Goal: Feedback & Contribution: Contribute content

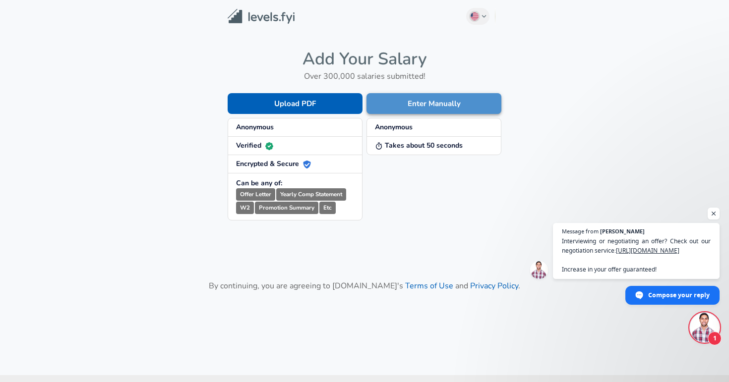
click at [401, 105] on button "Enter Manually" at bounding box center [433, 103] width 135 height 21
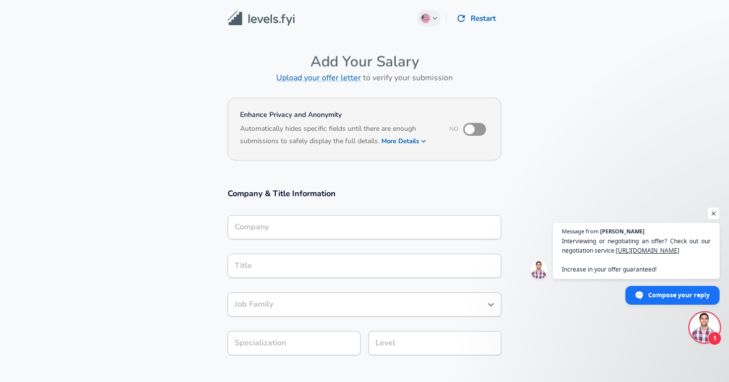
type input "Software Engineer"
type input "Amperity"
type input "Software Engineer"
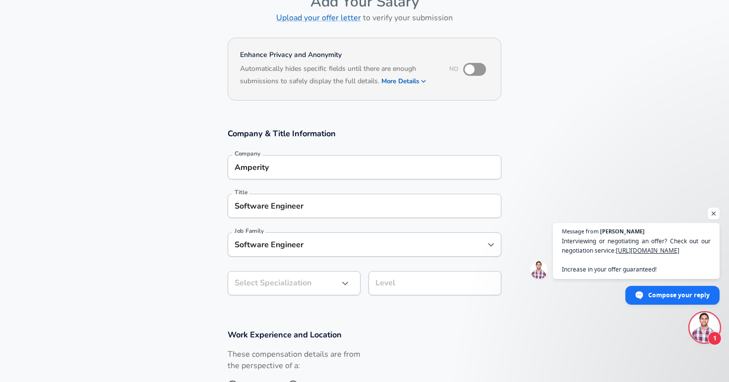
scroll to position [61, 0]
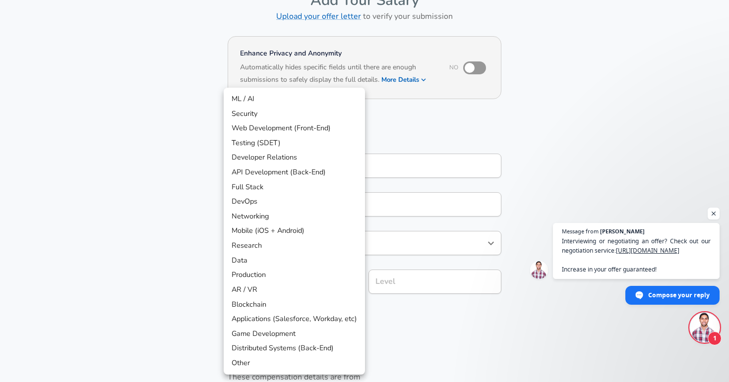
click at [283, 282] on body "English ([GEOGRAPHIC_DATA]) Change Restart Add Your Salary Upload your offer le…" at bounding box center [364, 130] width 729 height 382
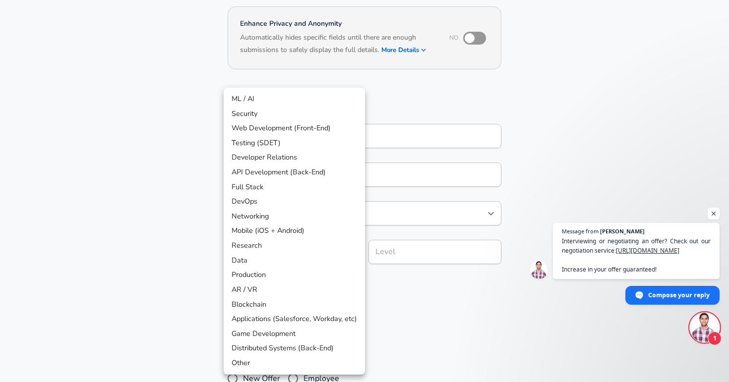
click at [286, 188] on li "Full Stack" at bounding box center [294, 187] width 141 height 15
type input "Full Stack"
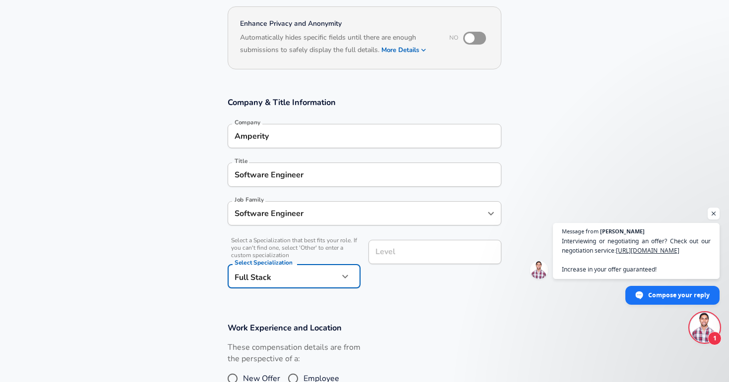
click at [388, 244] on div "Level" at bounding box center [434, 252] width 133 height 24
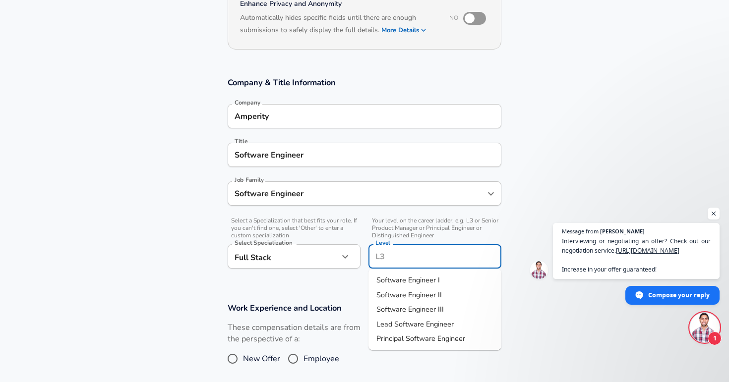
click at [404, 293] on span "Software Engineer II" at bounding box center [408, 294] width 65 height 10
type input "Software Engineer II"
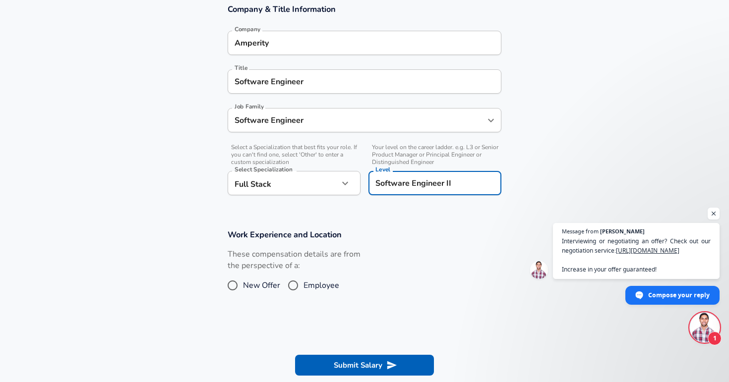
scroll to position [185, 0]
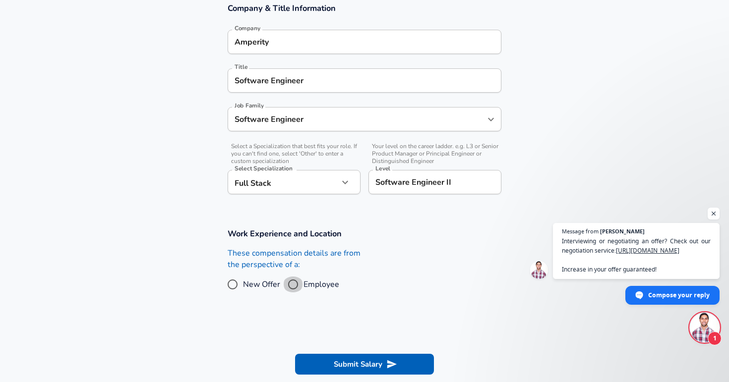
click at [299, 283] on input "Employee" at bounding box center [293, 285] width 21 height 16
radio input "true"
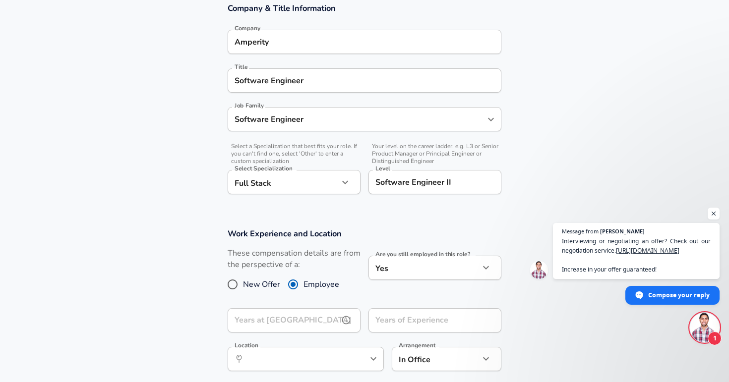
click at [305, 318] on input "Years at [GEOGRAPHIC_DATA]" at bounding box center [283, 320] width 111 height 24
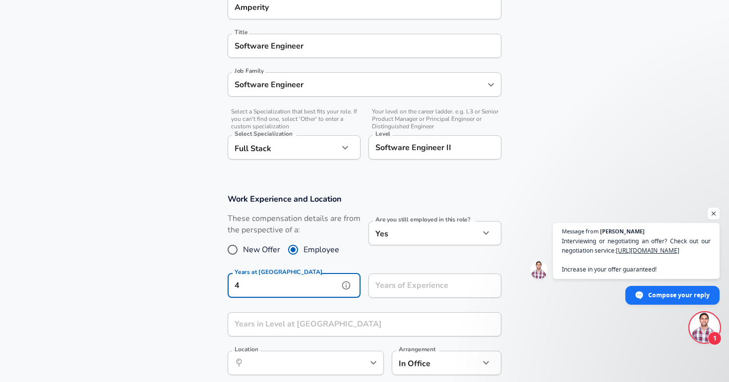
type input "4"
click at [400, 289] on input "Years of Experience" at bounding box center [423, 286] width 111 height 24
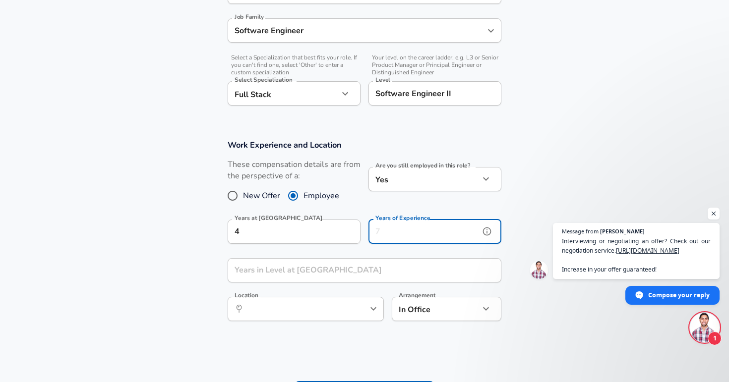
scroll to position [275, 0]
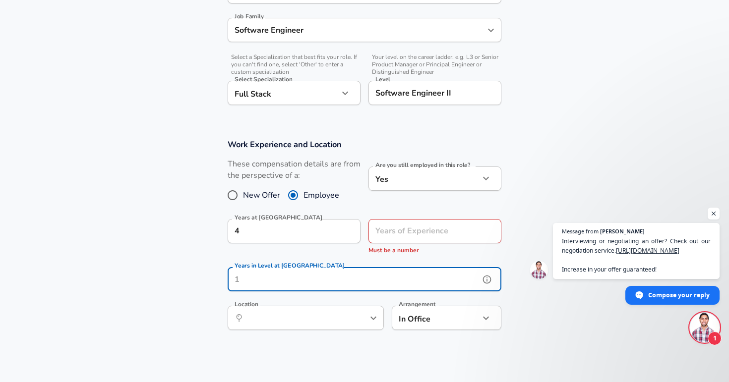
click at [369, 278] on input "Years in Level at [GEOGRAPHIC_DATA]" at bounding box center [354, 279] width 252 height 24
drag, startPoint x: 336, startPoint y: 282, endPoint x: 260, endPoint y: 286, distance: 76.0
click at [260, 286] on input "2" at bounding box center [354, 279] width 252 height 24
drag, startPoint x: 260, startPoint y: 286, endPoint x: 152, endPoint y: 284, distance: 108.1
click at [228, 284] on input "2" at bounding box center [354, 279] width 252 height 24
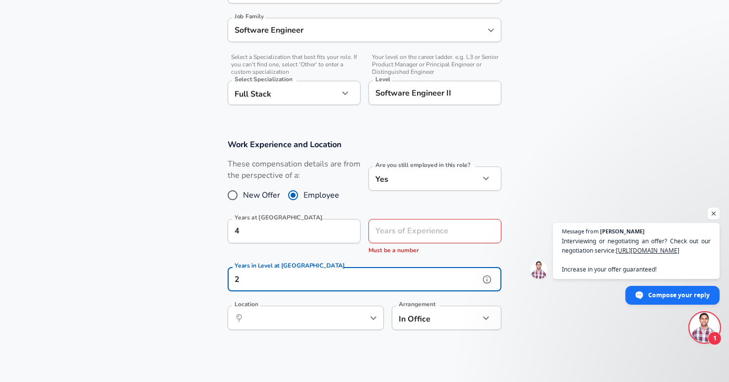
type input "2"
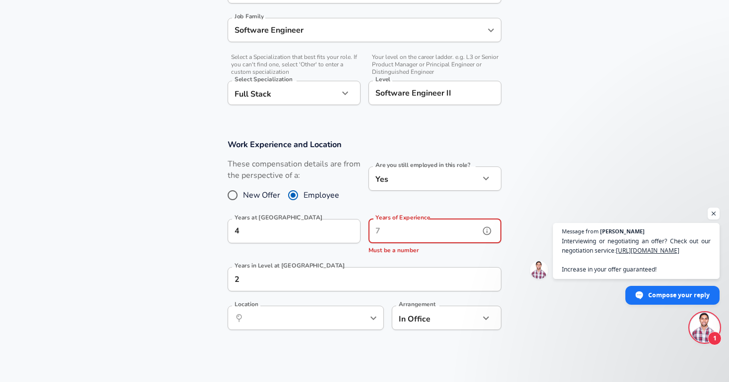
click at [392, 231] on input "Years of Experience" at bounding box center [423, 231] width 111 height 24
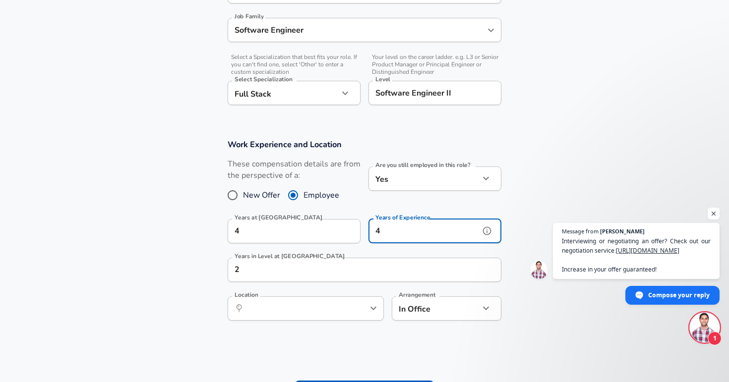
type input "4"
click at [103, 271] on section "Work Experience and Location These compensation details are from the perspectiv…" at bounding box center [364, 234] width 729 height 215
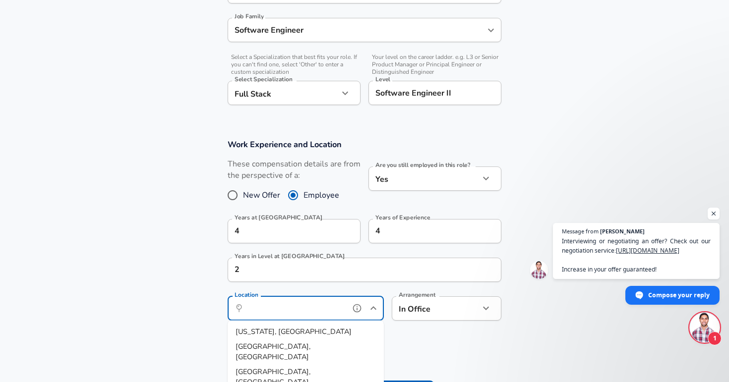
click at [275, 308] on input "Location" at bounding box center [295, 308] width 102 height 15
click at [272, 332] on span "ttle, [GEOGRAPHIC_DATA]" at bounding box center [292, 332] width 88 height 10
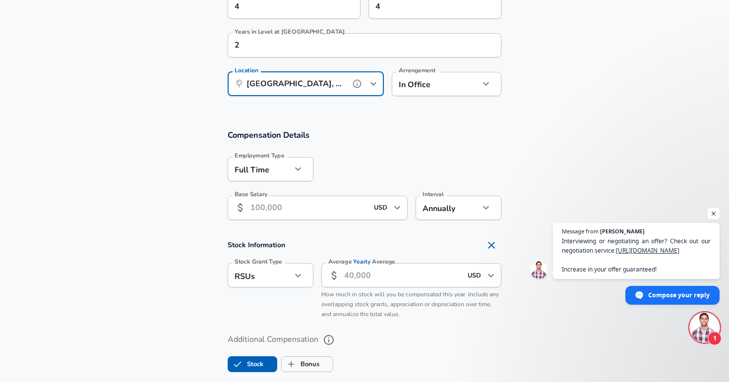
scroll to position [511, 0]
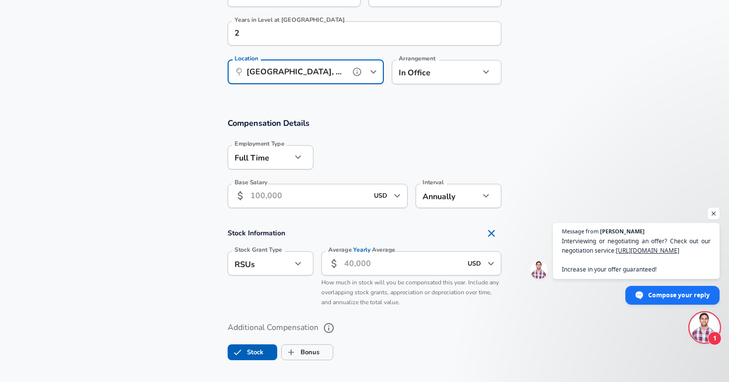
type input "[GEOGRAPHIC_DATA], [GEOGRAPHIC_DATA]"
click at [278, 184] on div "Base Salary ​ USD ​ Base Salary" at bounding box center [314, 195] width 188 height 39
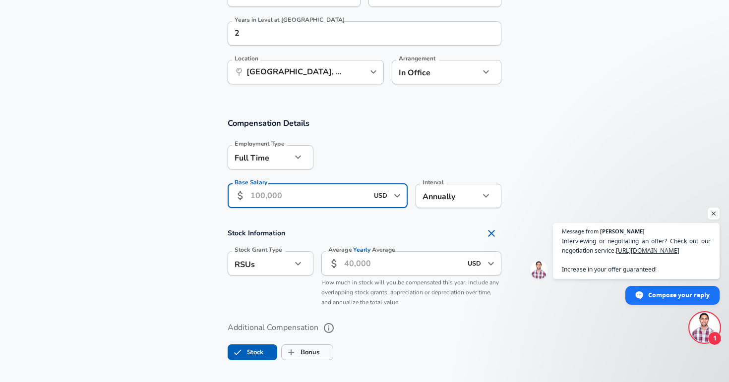
click at [278, 196] on input "Base Salary" at bounding box center [308, 196] width 117 height 24
type input "155,000"
click at [400, 157] on div at bounding box center [407, 156] width 188 height 39
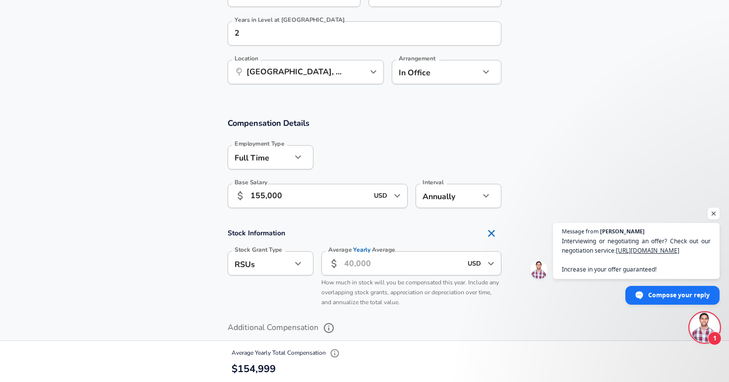
click at [364, 268] on input "Average Yearly Average" at bounding box center [402, 263] width 117 height 24
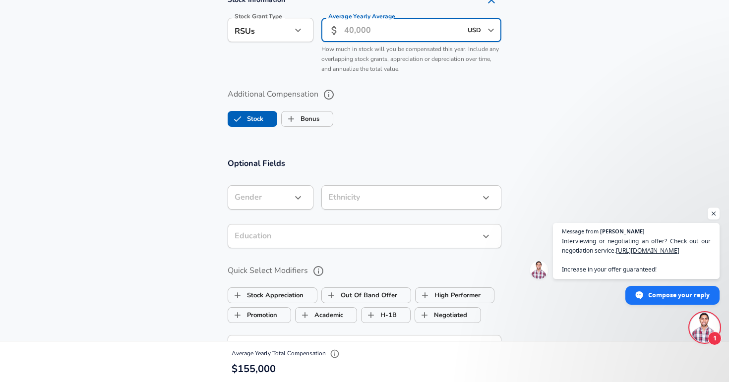
scroll to position [747, 0]
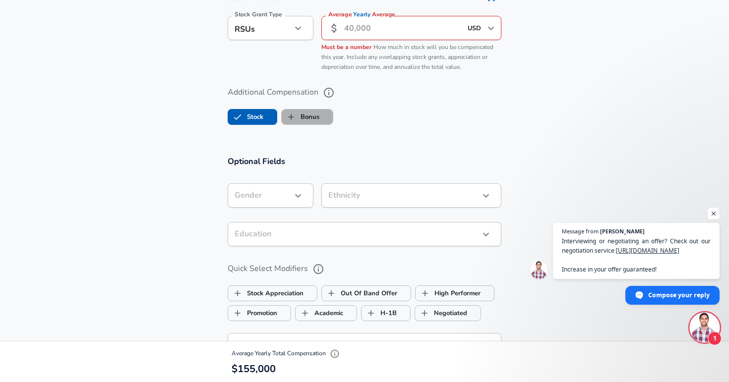
click at [318, 120] on label "Bonus" at bounding box center [301, 117] width 38 height 19
checkbox input "true"
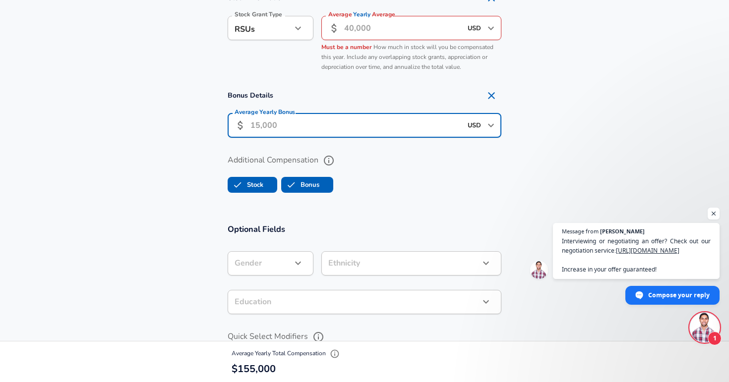
click at [293, 130] on input "Average Yearly Bonus" at bounding box center [355, 126] width 211 height 24
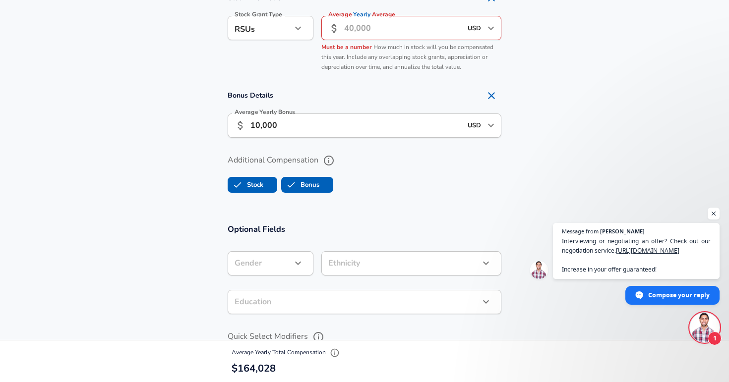
click at [269, 216] on section "Optional Fields Gender ​ Gender Ethnicity ​ Ethnicity Education ​ Education Qui…" at bounding box center [364, 377] width 729 height 328
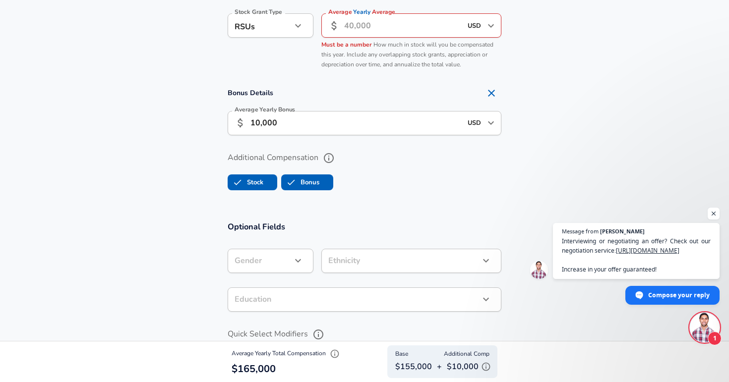
scroll to position [743, 0]
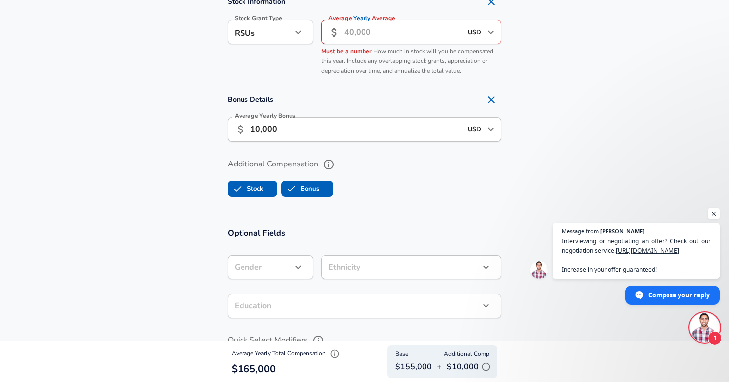
drag, startPoint x: 323, startPoint y: 134, endPoint x: 176, endPoint y: 123, distance: 147.1
click at [250, 126] on input "10,000" at bounding box center [355, 129] width 211 height 24
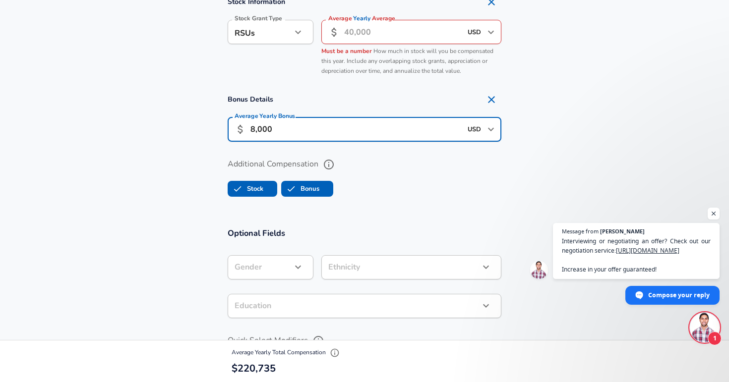
type input "8,000"
click at [102, 139] on section "Bonus Details Average Yearly Bonus ​ 8,000 USD ​ Average Yearly Bonus" at bounding box center [364, 119] width 729 height 58
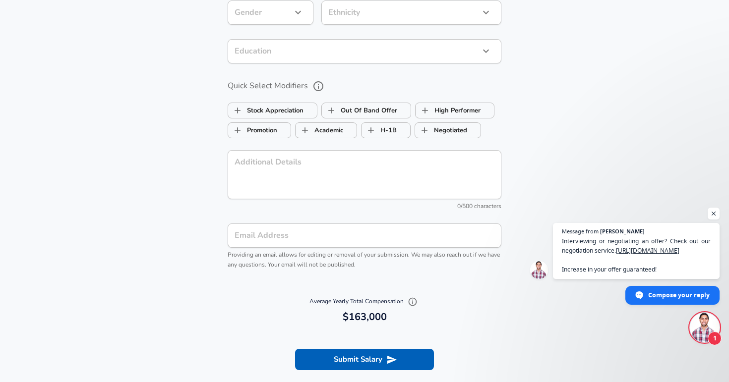
scroll to position [998, 0]
click at [334, 357] on button "Submit Salary" at bounding box center [364, 358] width 139 height 21
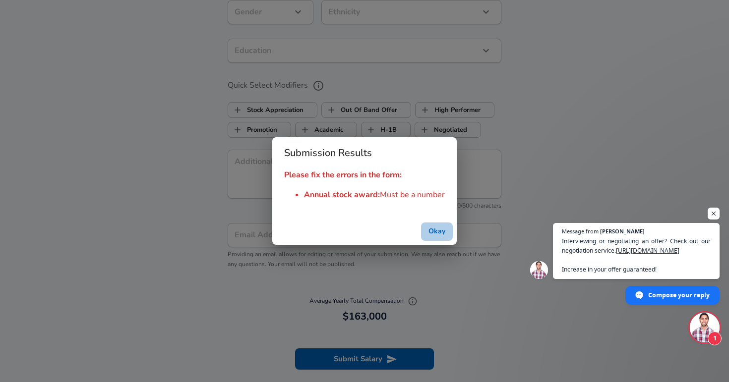
click at [444, 228] on button "Okay" at bounding box center [437, 232] width 32 height 18
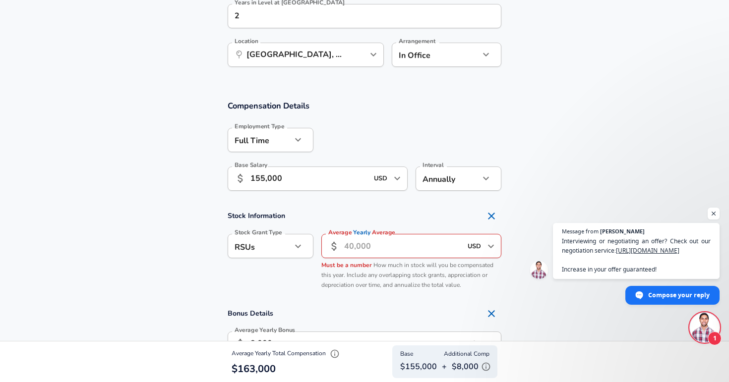
scroll to position [541, 0]
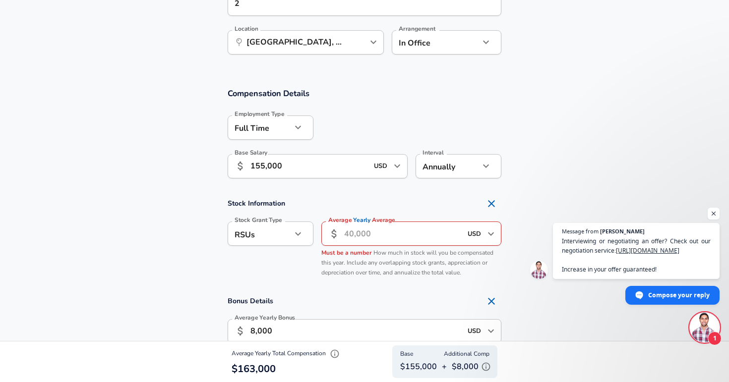
click at [419, 237] on input "Average Yearly Average" at bounding box center [402, 234] width 117 height 24
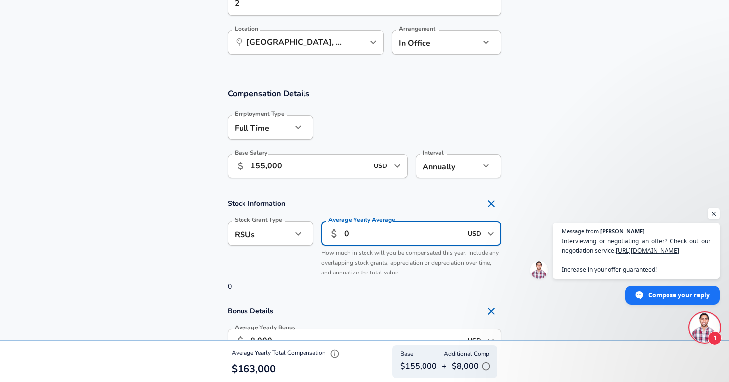
type input "0"
click at [628, 175] on section "Compensation Details Employment Type [DEMOGRAPHIC_DATA] full_time Employment Ty…" at bounding box center [364, 136] width 729 height 97
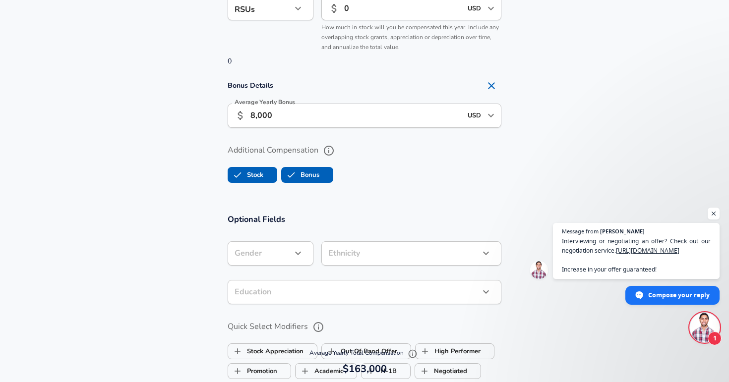
scroll to position [1215, 0]
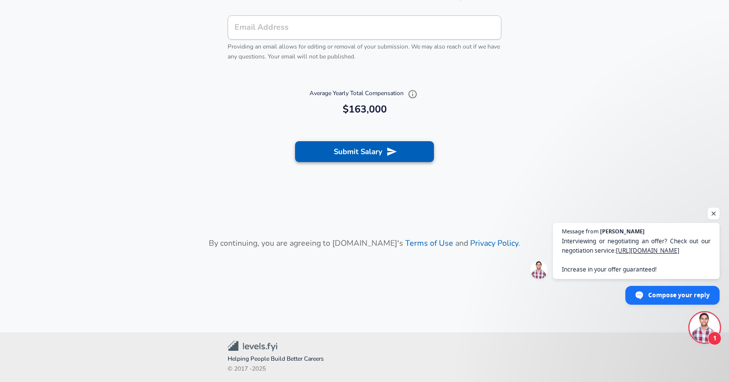
click at [356, 149] on button "Submit Salary" at bounding box center [364, 151] width 139 height 21
